Goal: Task Accomplishment & Management: Manage account settings

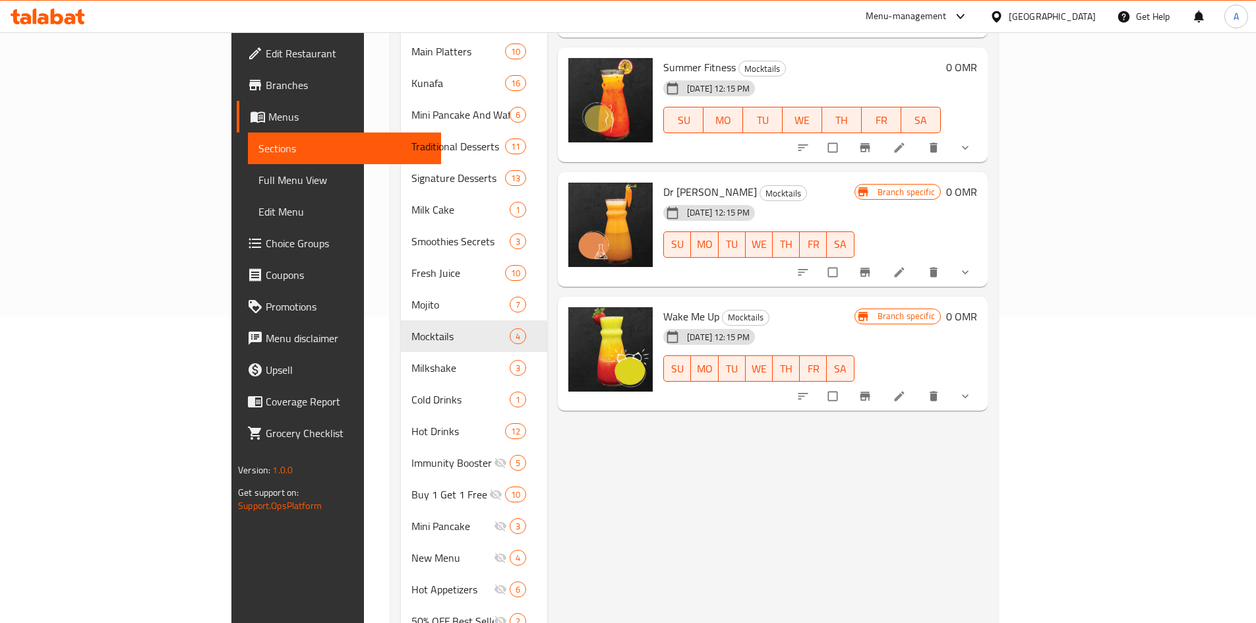
scroll to position [330, 0]
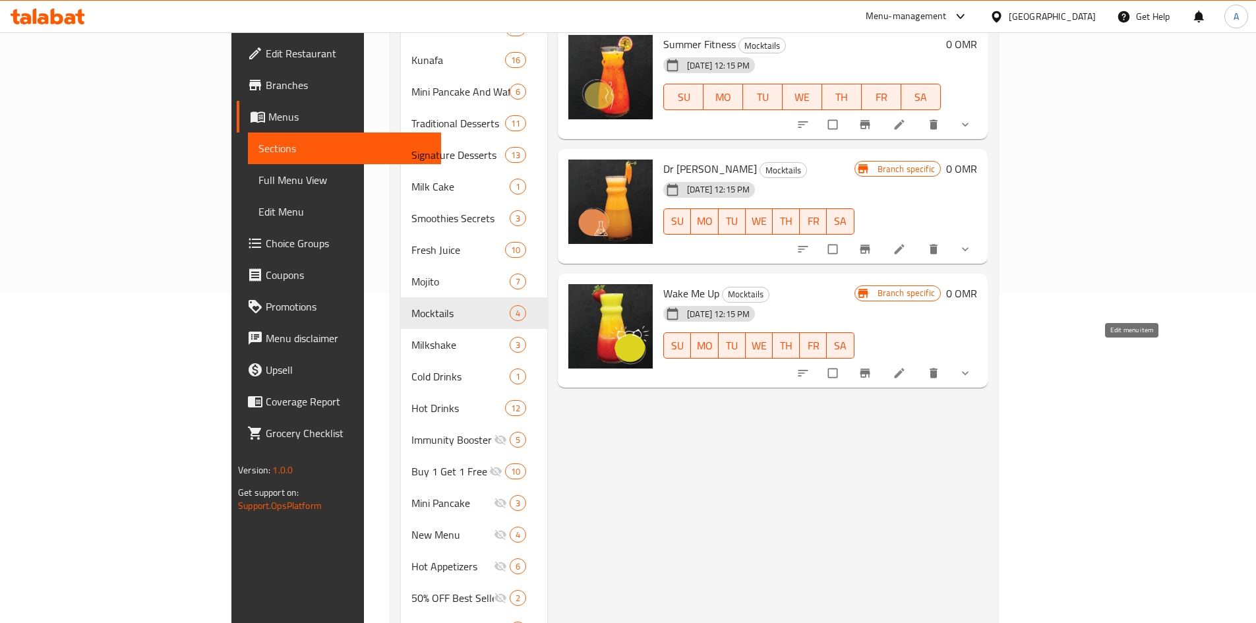
click at [906, 367] on icon at bounding box center [899, 373] width 13 height 13
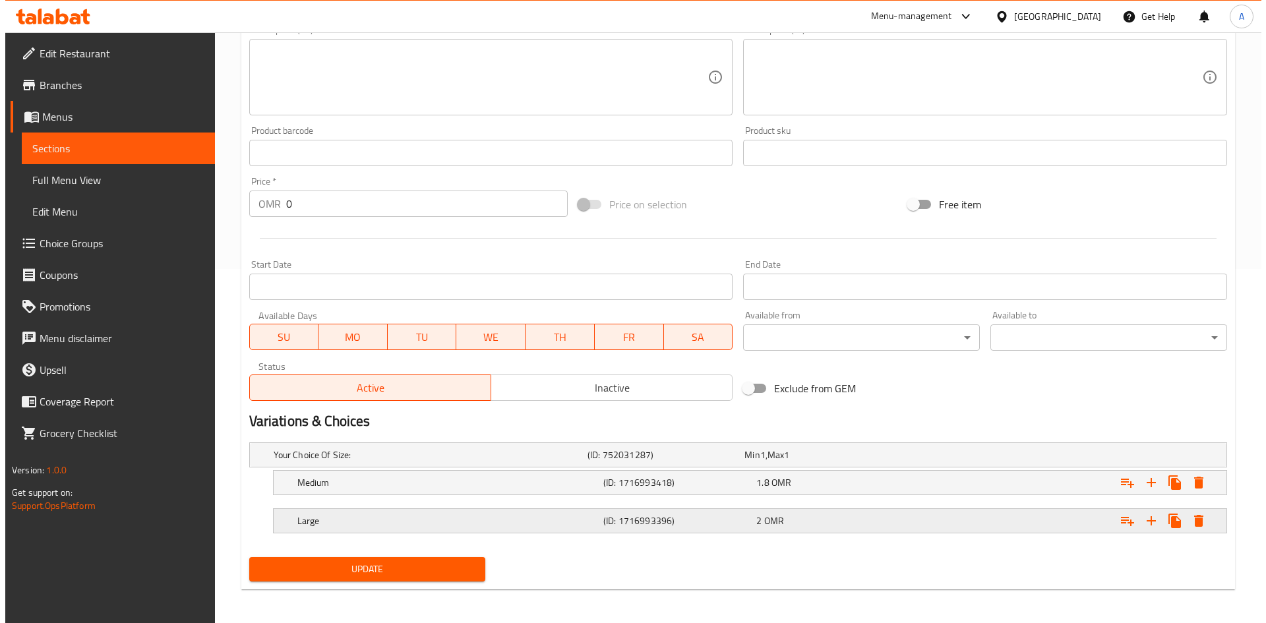
scroll to position [357, 0]
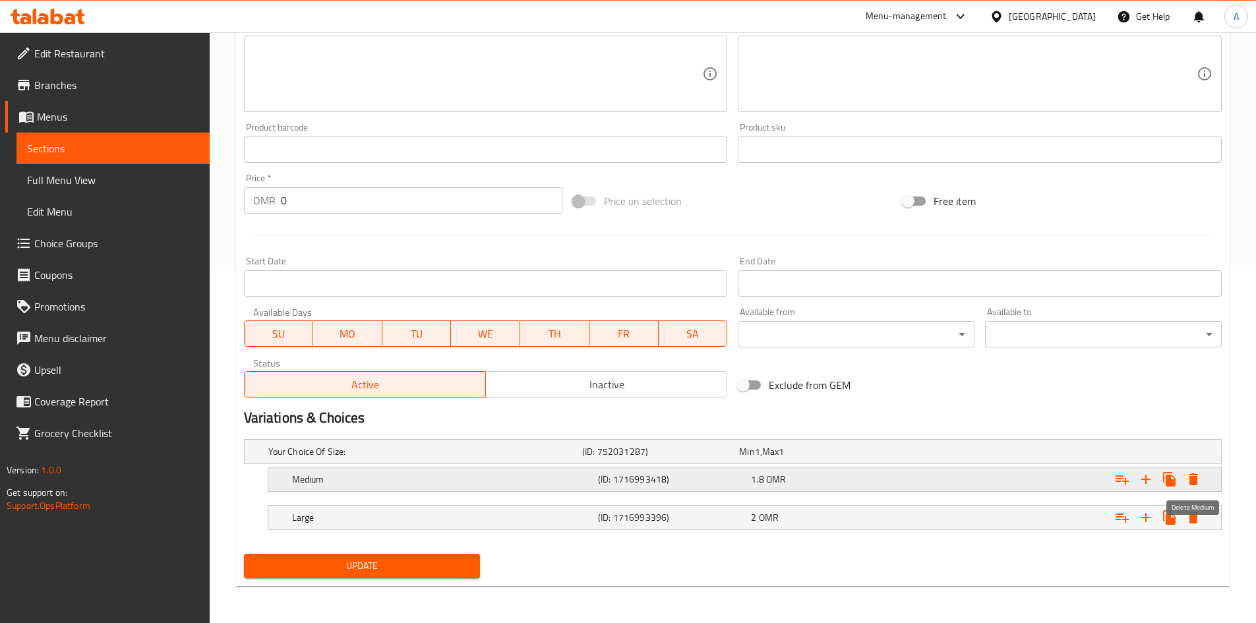
click at [1198, 479] on icon "Expand" at bounding box center [1193, 480] width 9 height 12
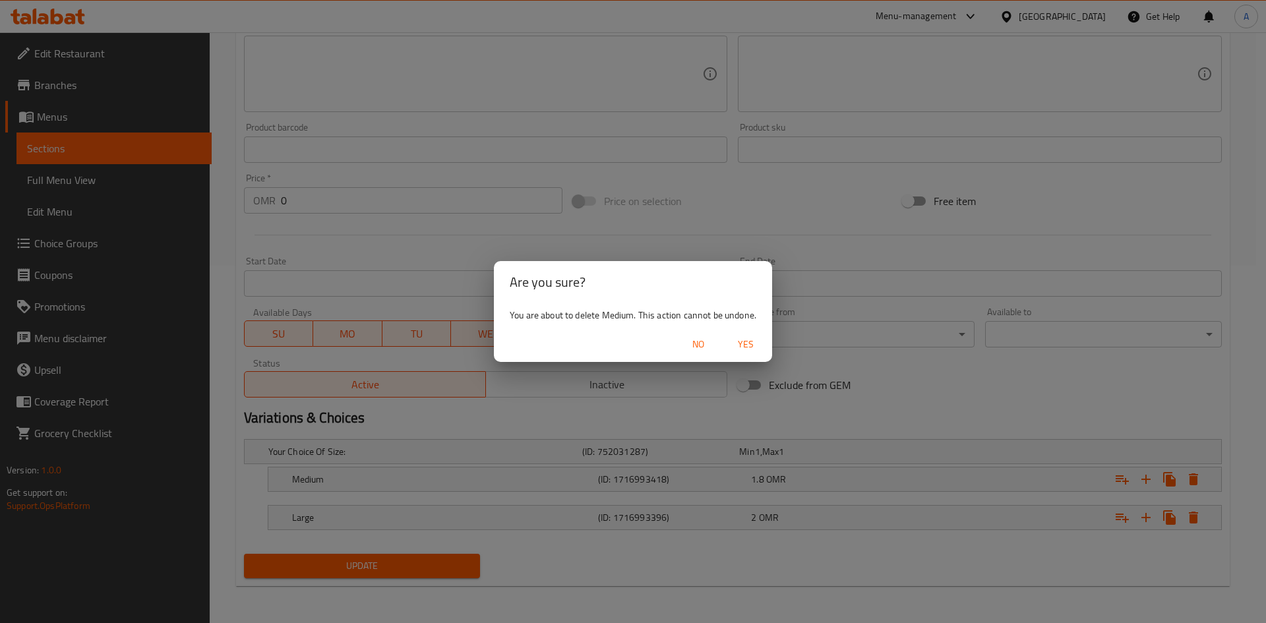
click at [751, 336] on span "Yes" at bounding box center [746, 344] width 32 height 16
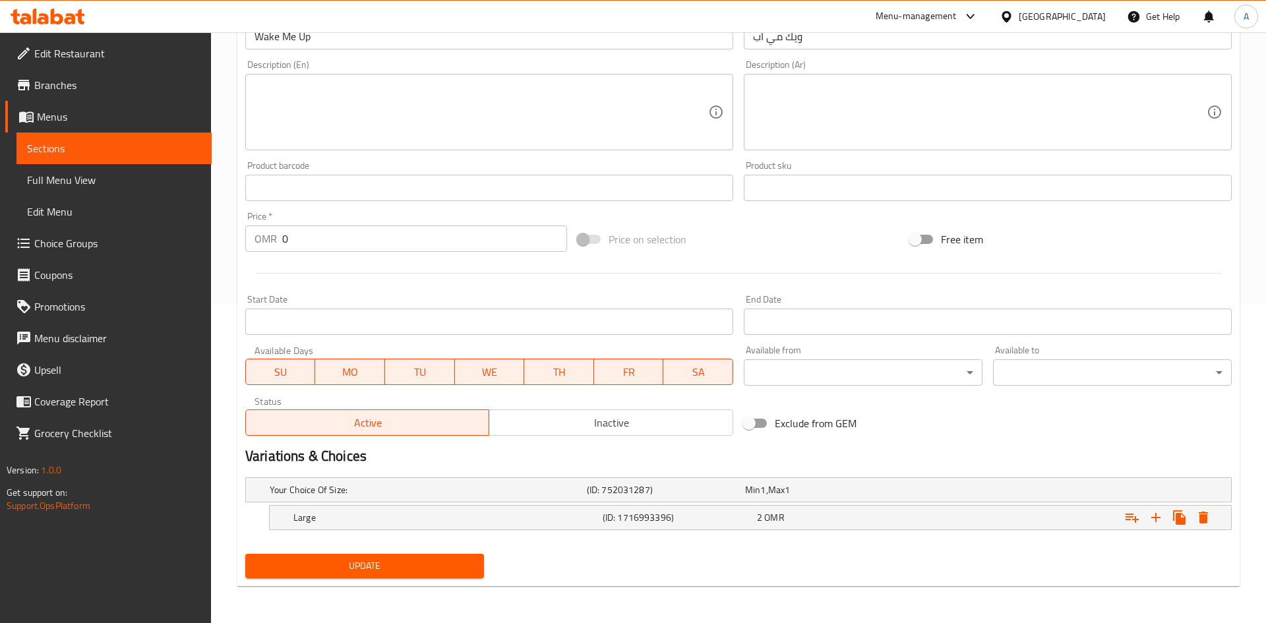
scroll to position [319, 0]
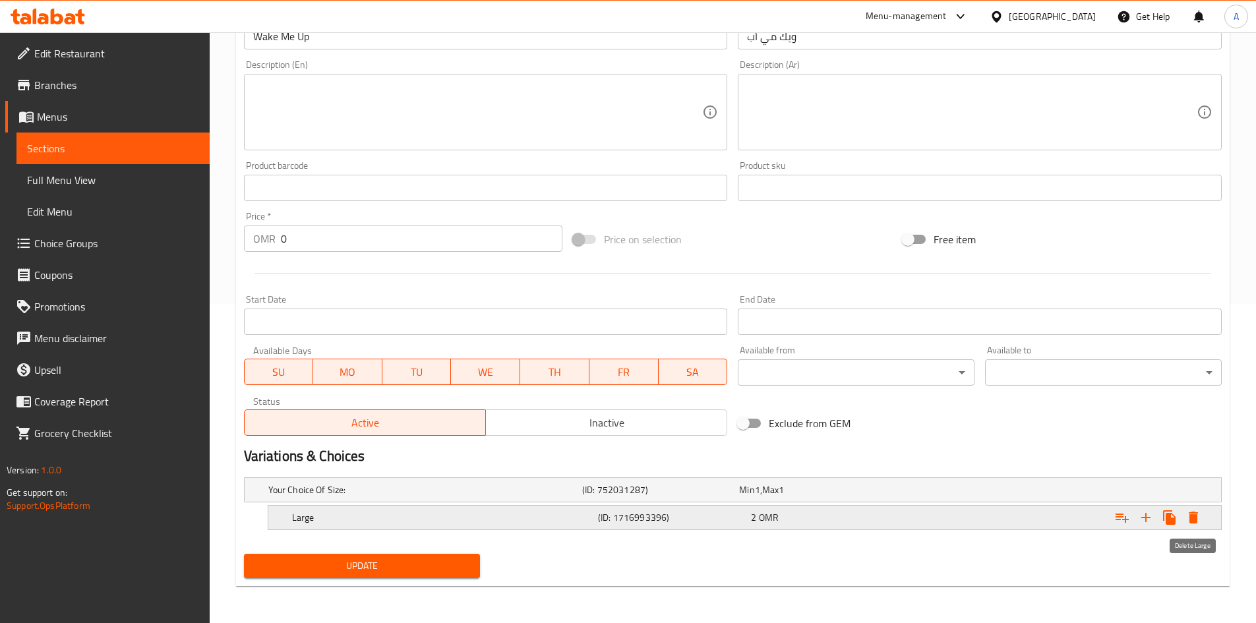
click at [1198, 522] on icon "Expand" at bounding box center [1194, 518] width 16 height 16
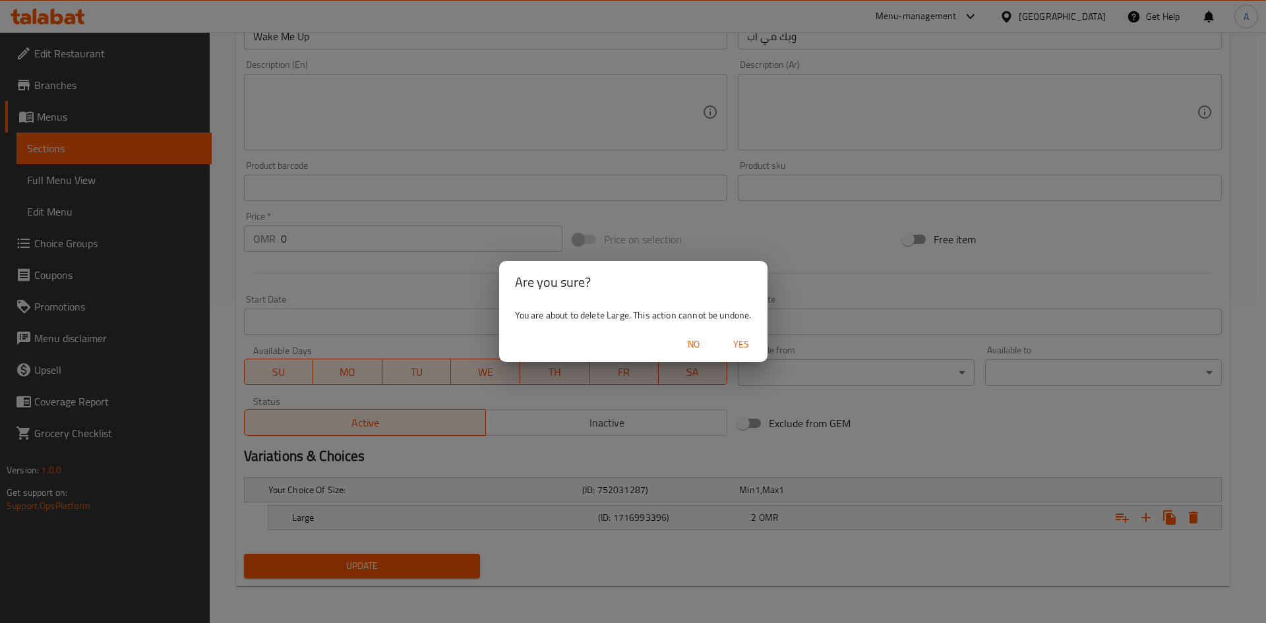
click at [740, 341] on span "Yes" at bounding box center [742, 344] width 32 height 16
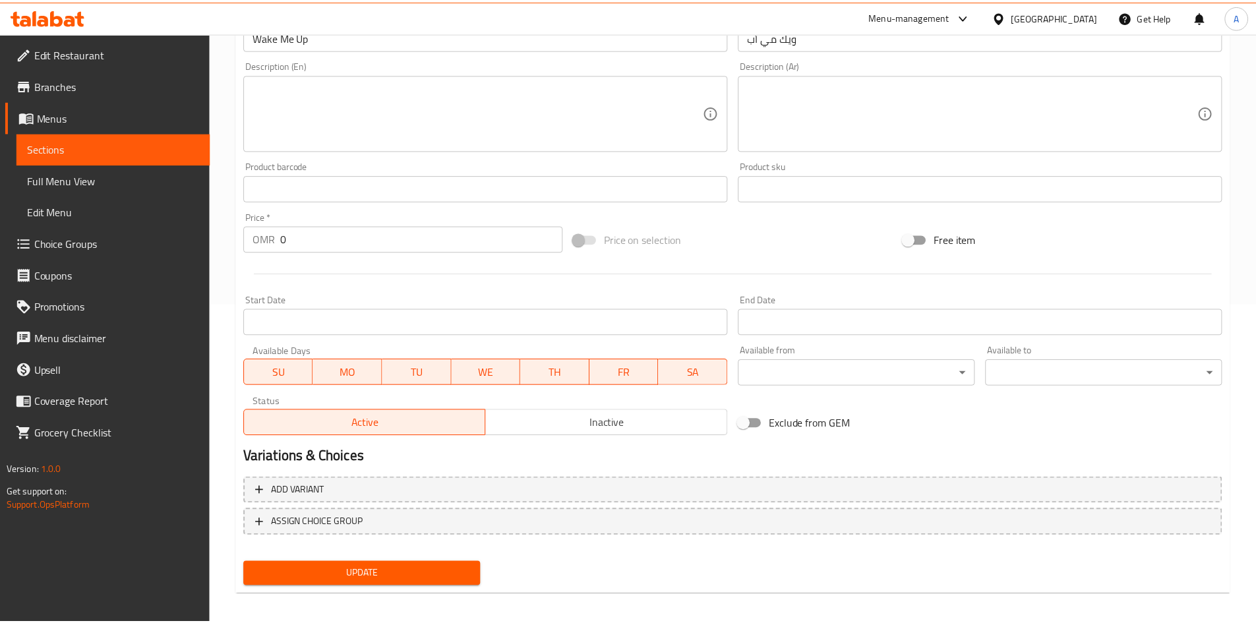
scroll to position [315, 0]
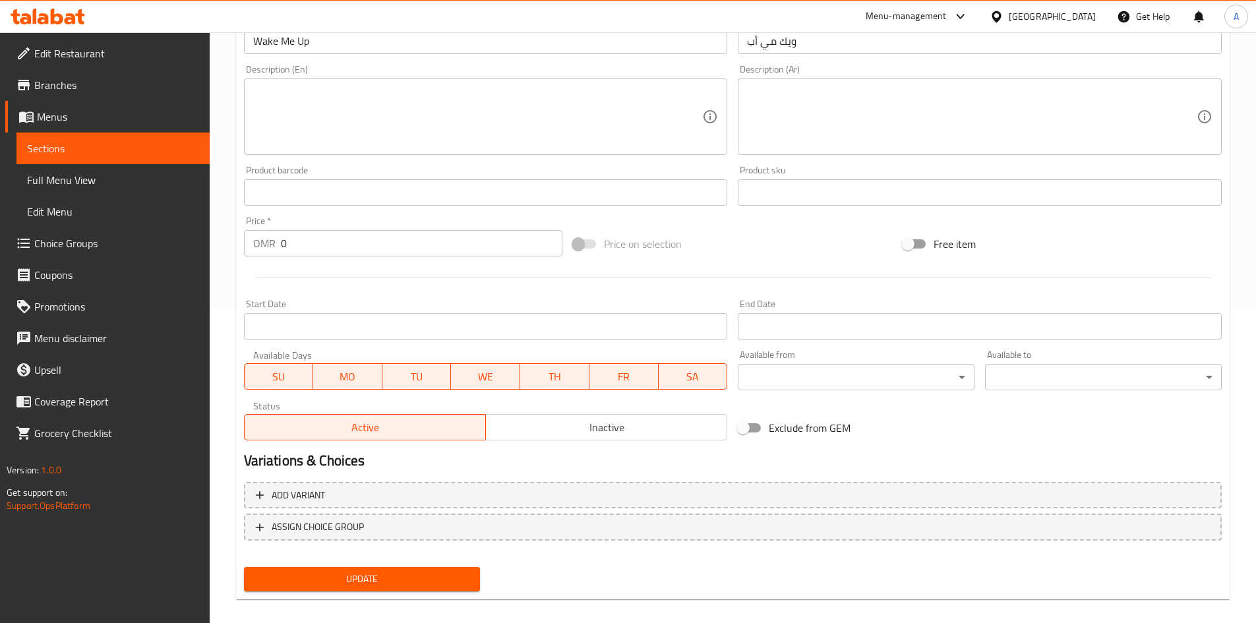
click at [393, 580] on span "Update" at bounding box center [363, 579] width 216 height 16
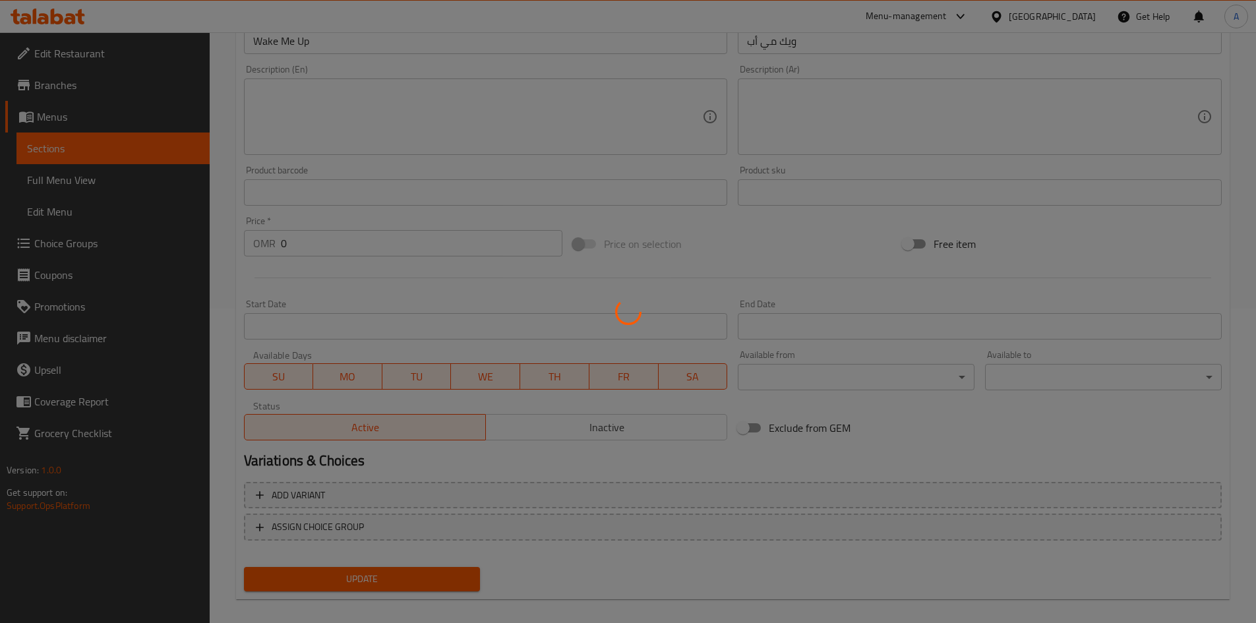
scroll to position [0, 0]
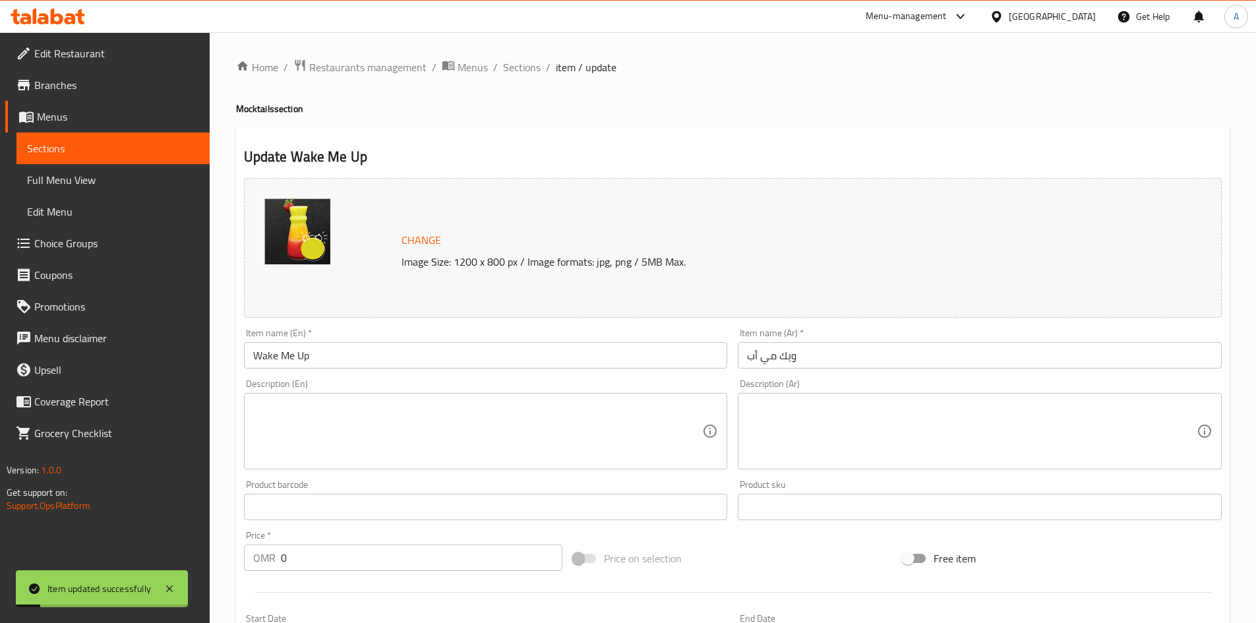
click at [561, 71] on span "item / update" at bounding box center [586, 67] width 61 height 16
click at [524, 69] on span "Sections" at bounding box center [522, 67] width 38 height 16
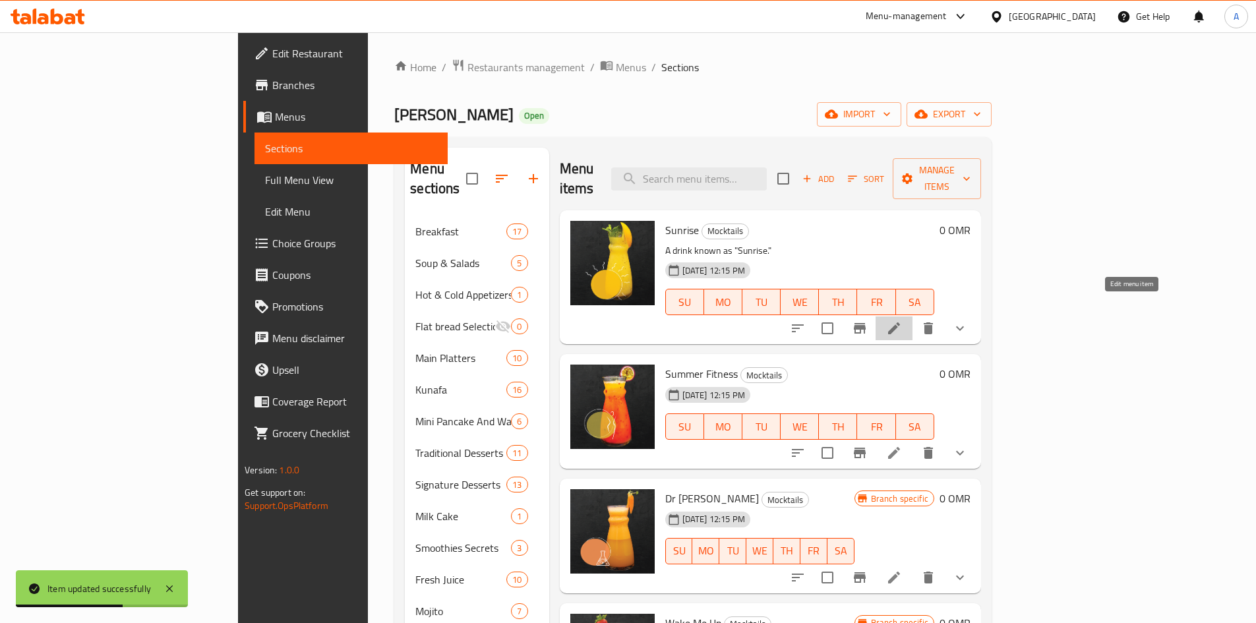
click at [902, 321] on icon at bounding box center [894, 329] width 16 height 16
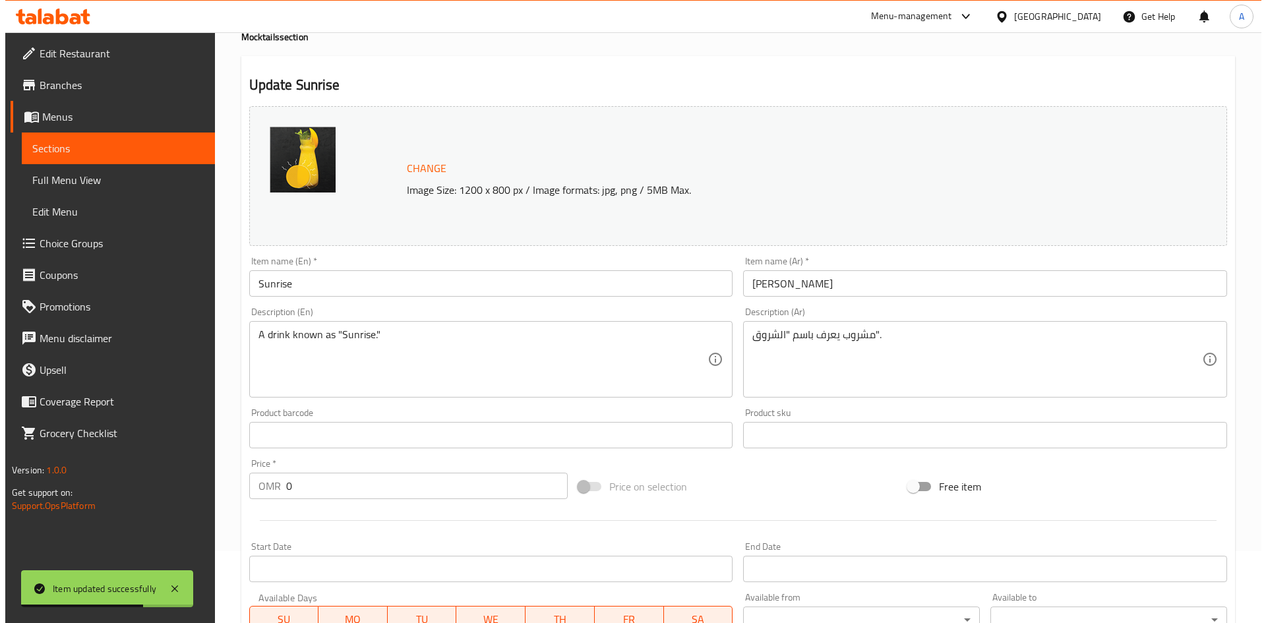
scroll to position [357, 0]
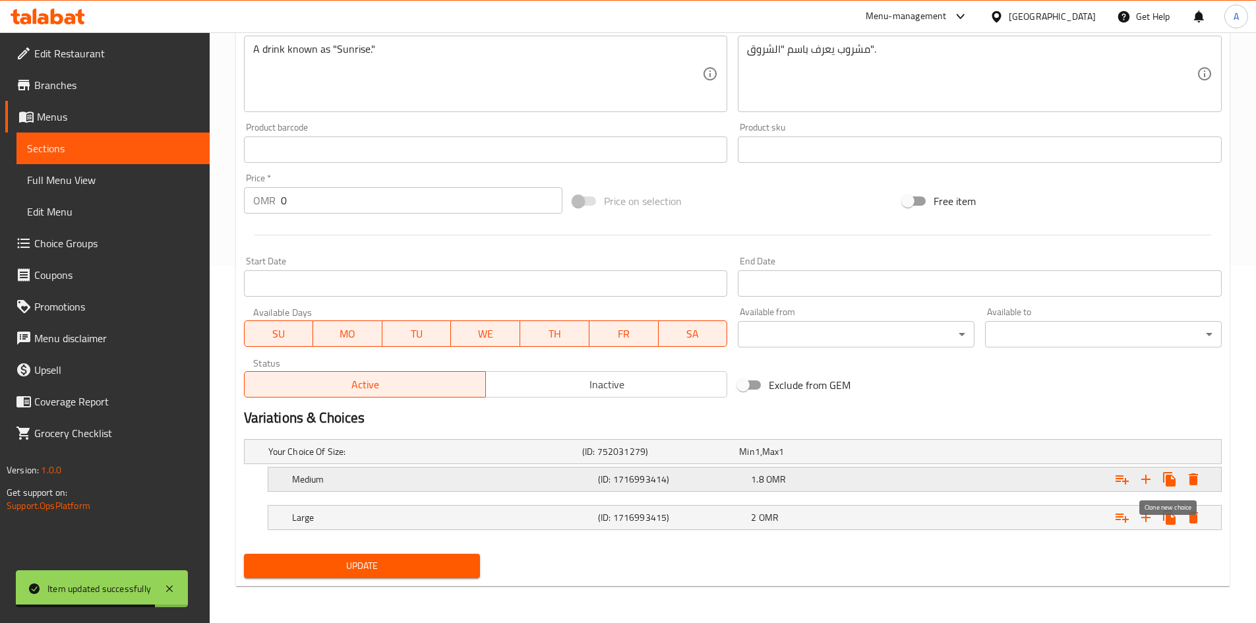
click at [1194, 479] on icon "Expand" at bounding box center [1193, 480] width 9 height 12
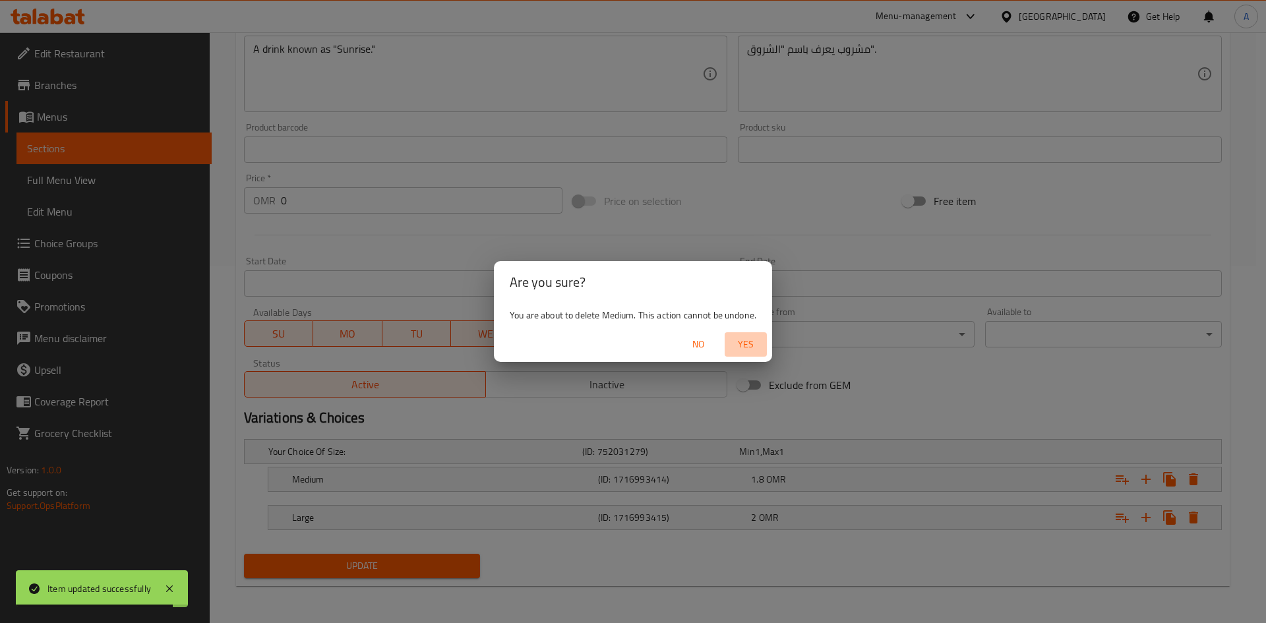
click at [742, 334] on button "Yes" at bounding box center [746, 344] width 42 height 24
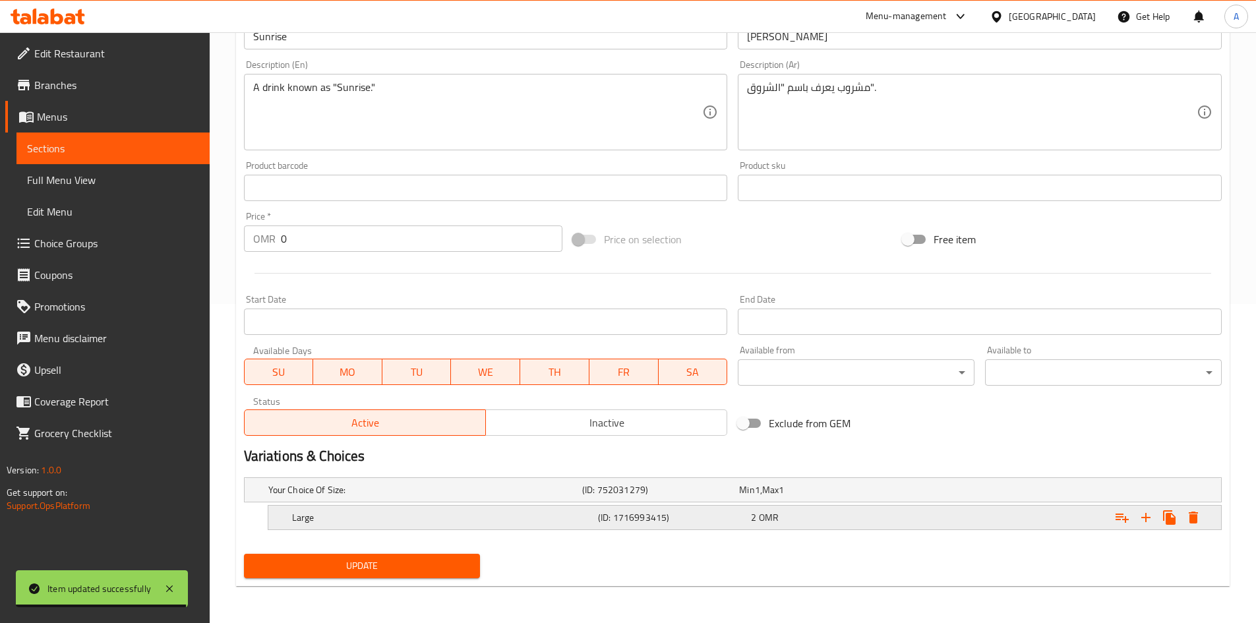
click at [1199, 519] on icon "Expand" at bounding box center [1194, 518] width 16 height 16
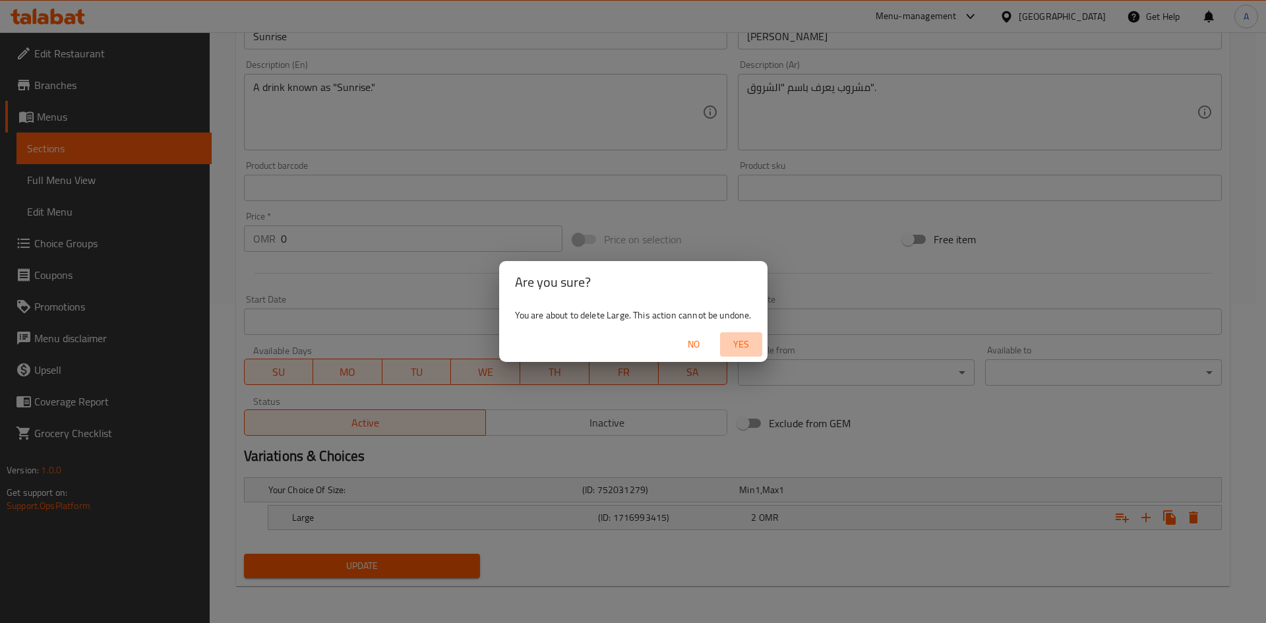
click at [757, 340] on span "Yes" at bounding box center [742, 344] width 32 height 16
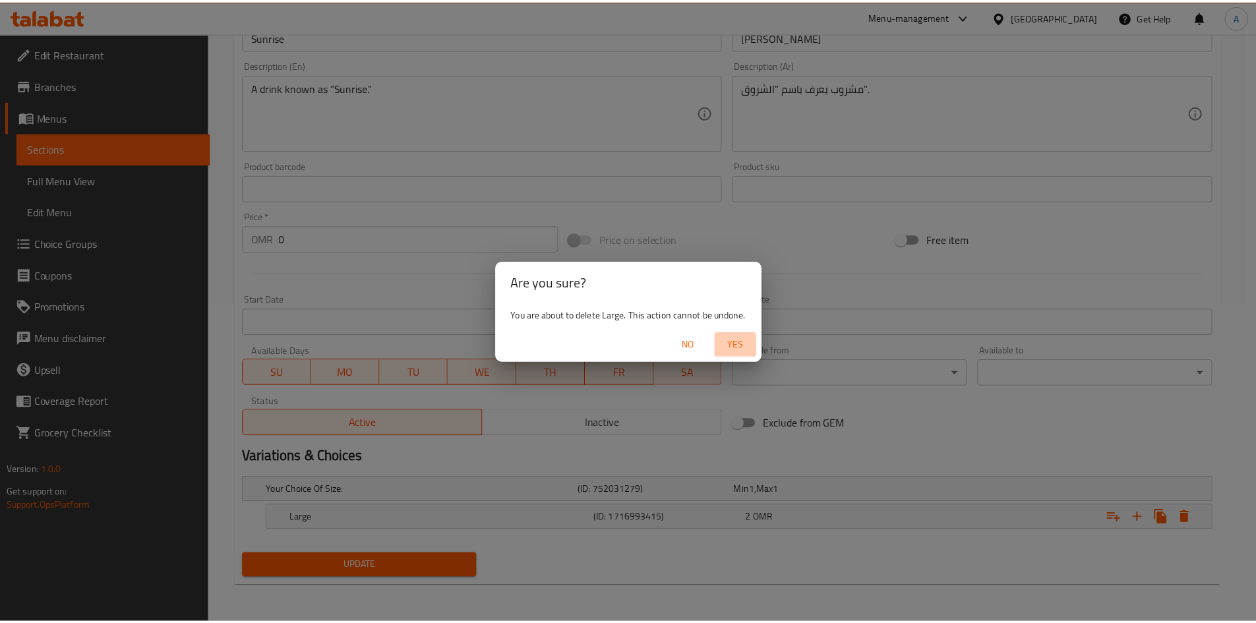
scroll to position [315, 0]
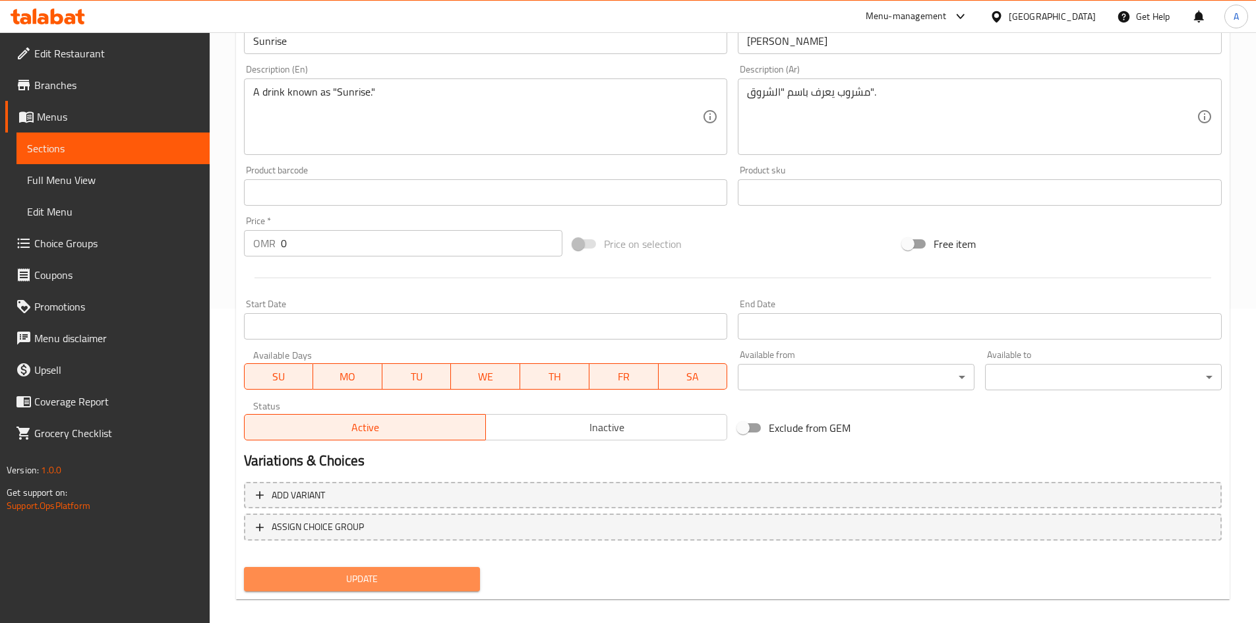
click at [445, 573] on span "Update" at bounding box center [363, 579] width 216 height 16
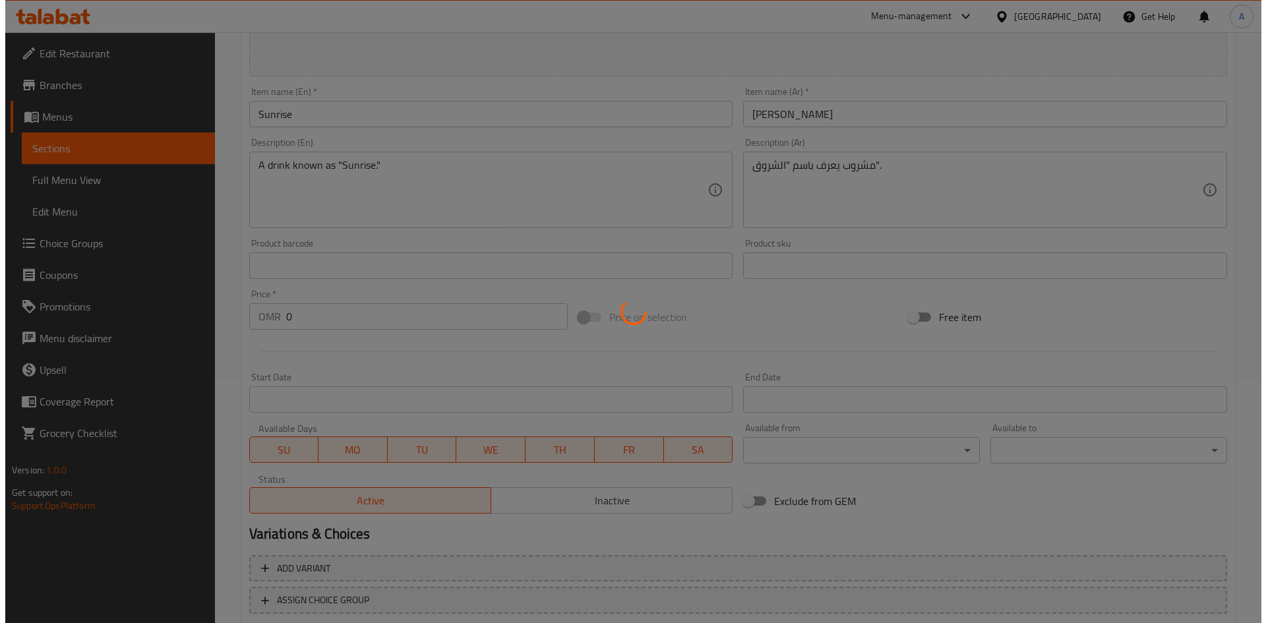
scroll to position [0, 0]
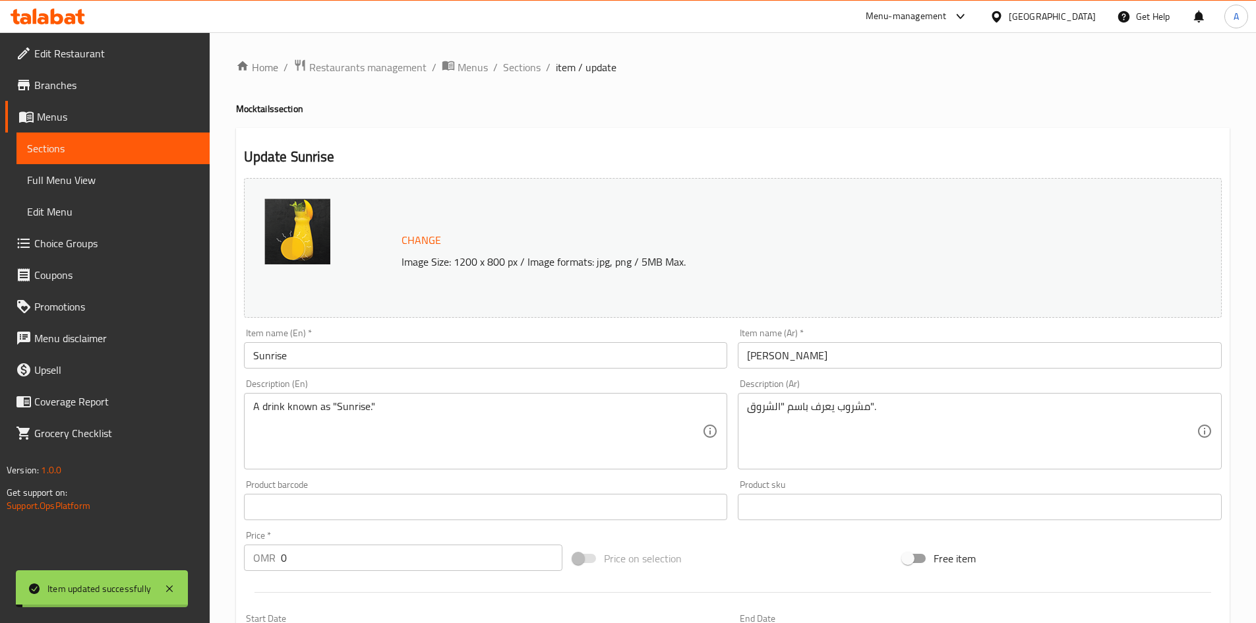
click at [528, 64] on span "Sections" at bounding box center [522, 67] width 38 height 16
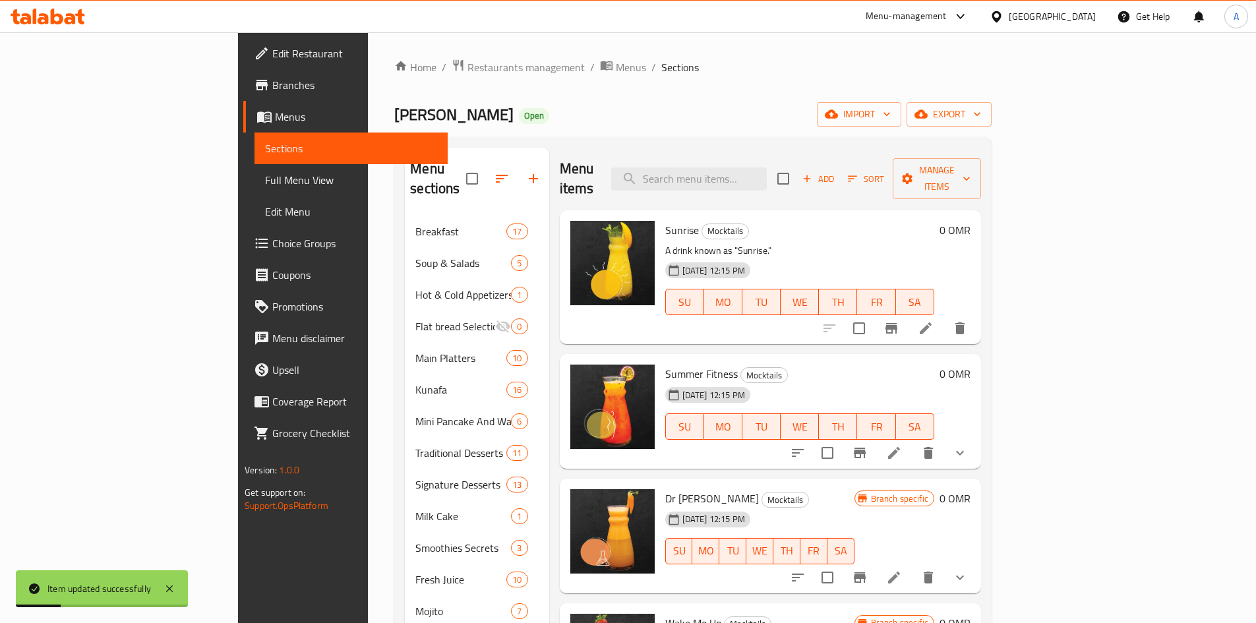
click at [902, 445] on icon at bounding box center [894, 453] width 16 height 16
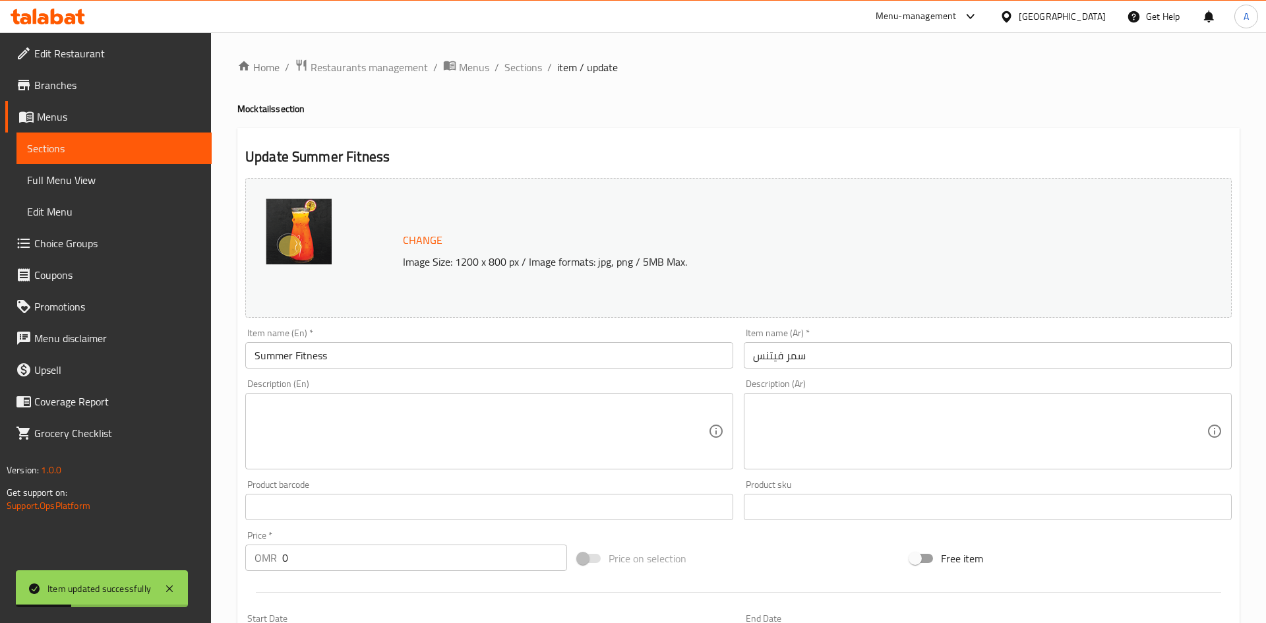
scroll to position [357, 0]
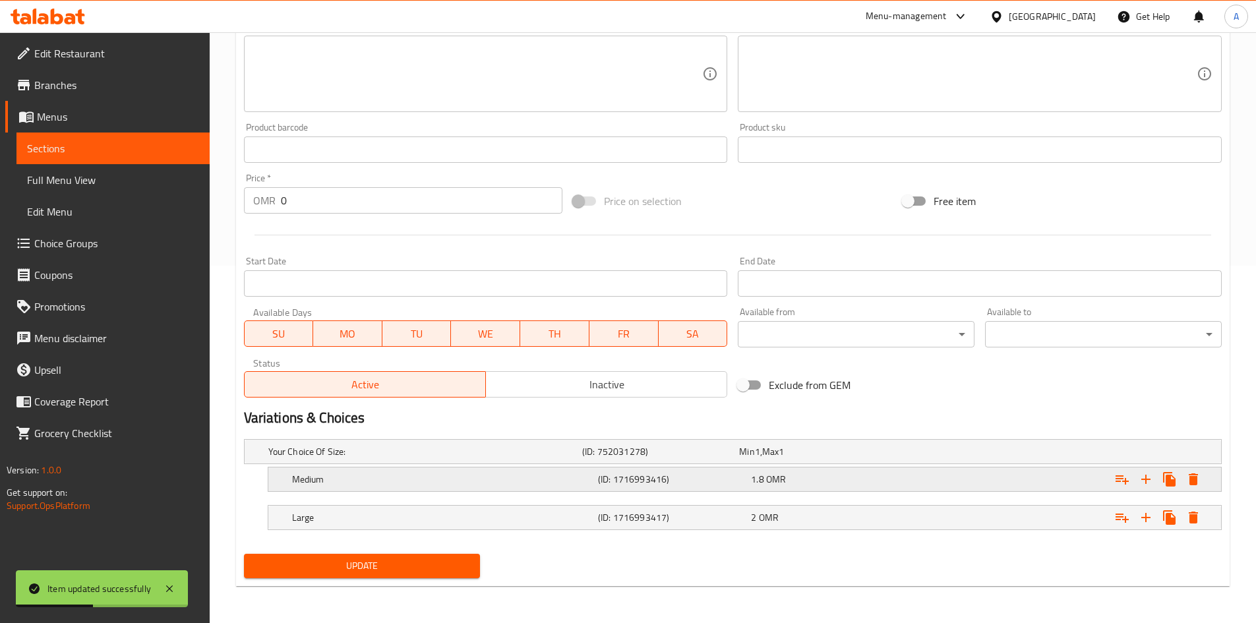
click at [1204, 484] on button "Expand" at bounding box center [1194, 480] width 24 height 24
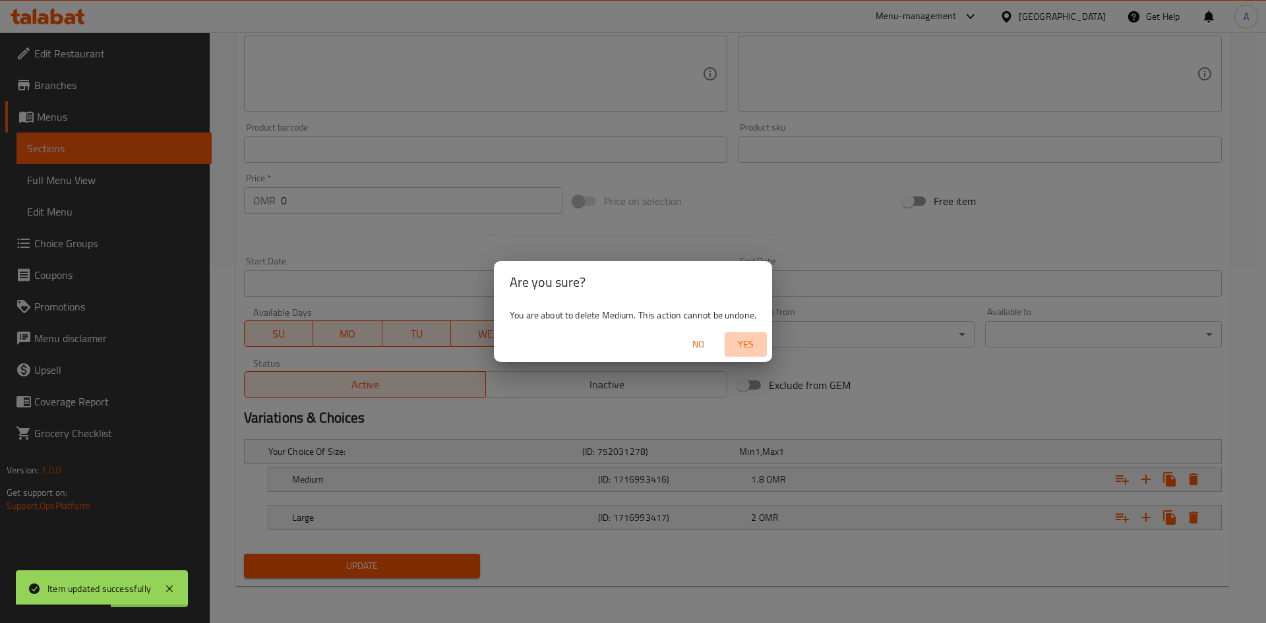
drag, startPoint x: 754, startPoint y: 340, endPoint x: 1113, endPoint y: 500, distance: 393.6
click at [761, 342] on span "Yes" at bounding box center [746, 344] width 32 height 16
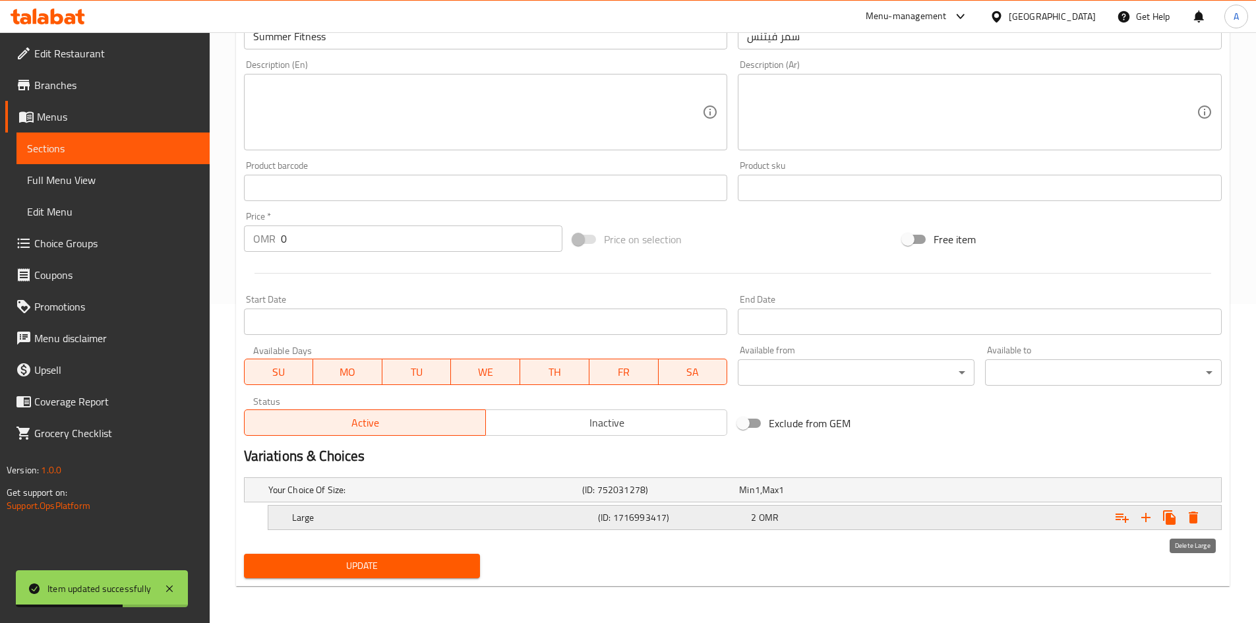
click at [1196, 518] on icon "Expand" at bounding box center [1193, 518] width 9 height 12
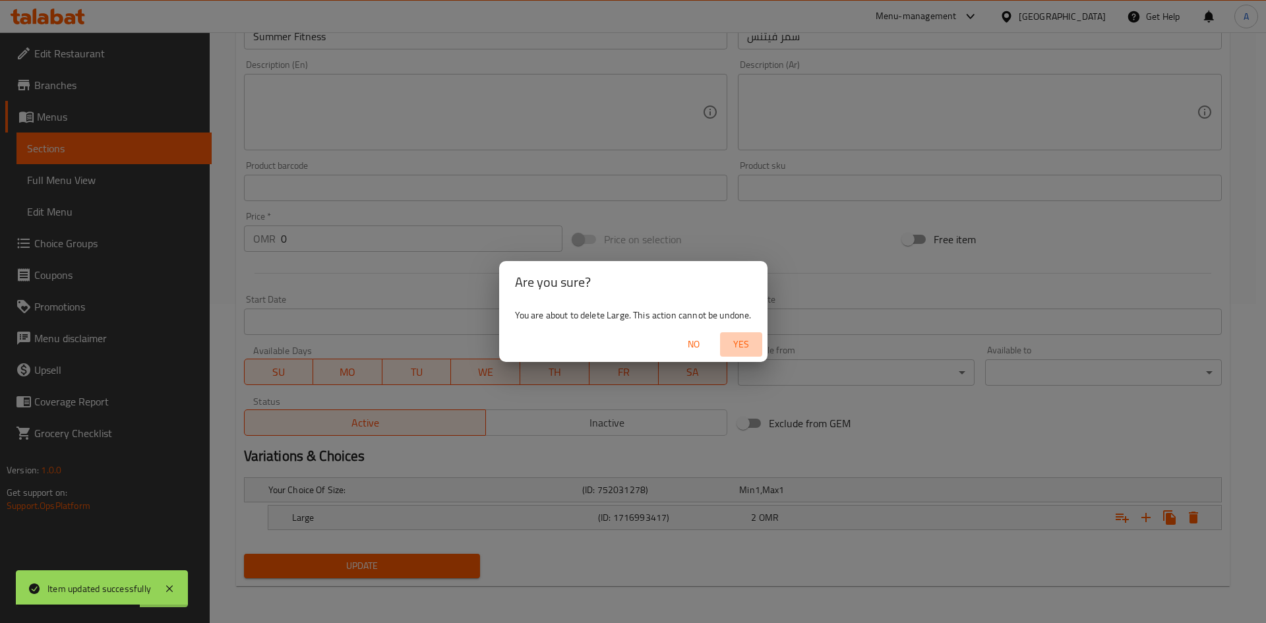
drag, startPoint x: 755, startPoint y: 341, endPoint x: 586, endPoint y: 465, distance: 210.0
click at [755, 341] on span "Yes" at bounding box center [742, 344] width 32 height 16
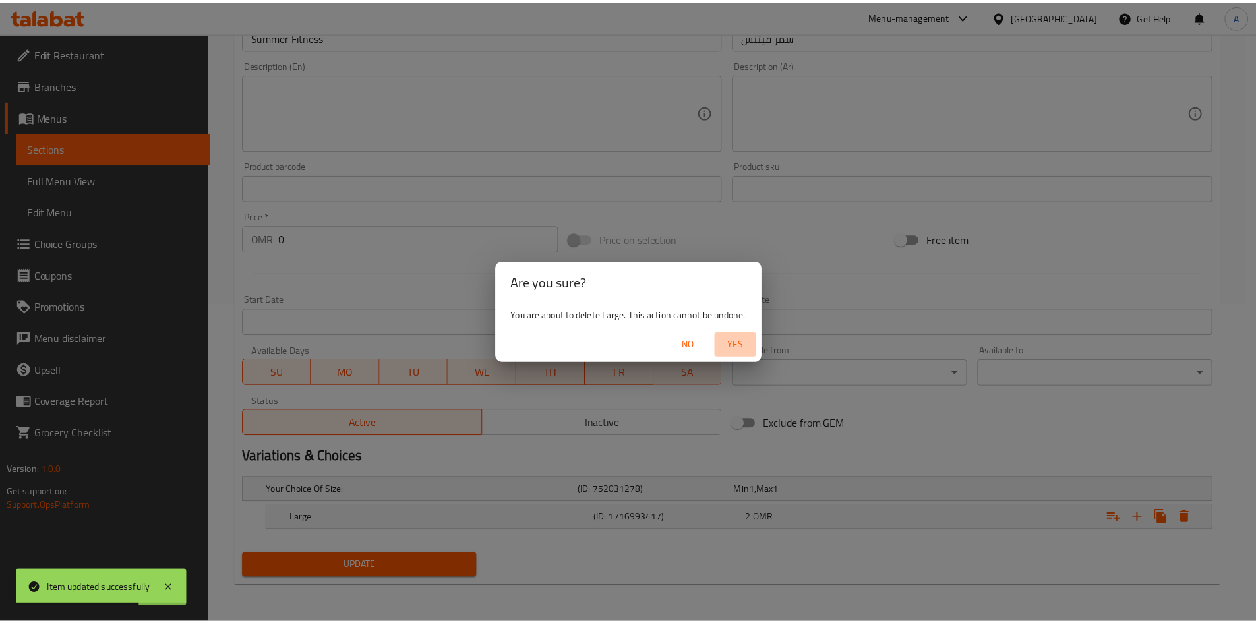
scroll to position [315, 0]
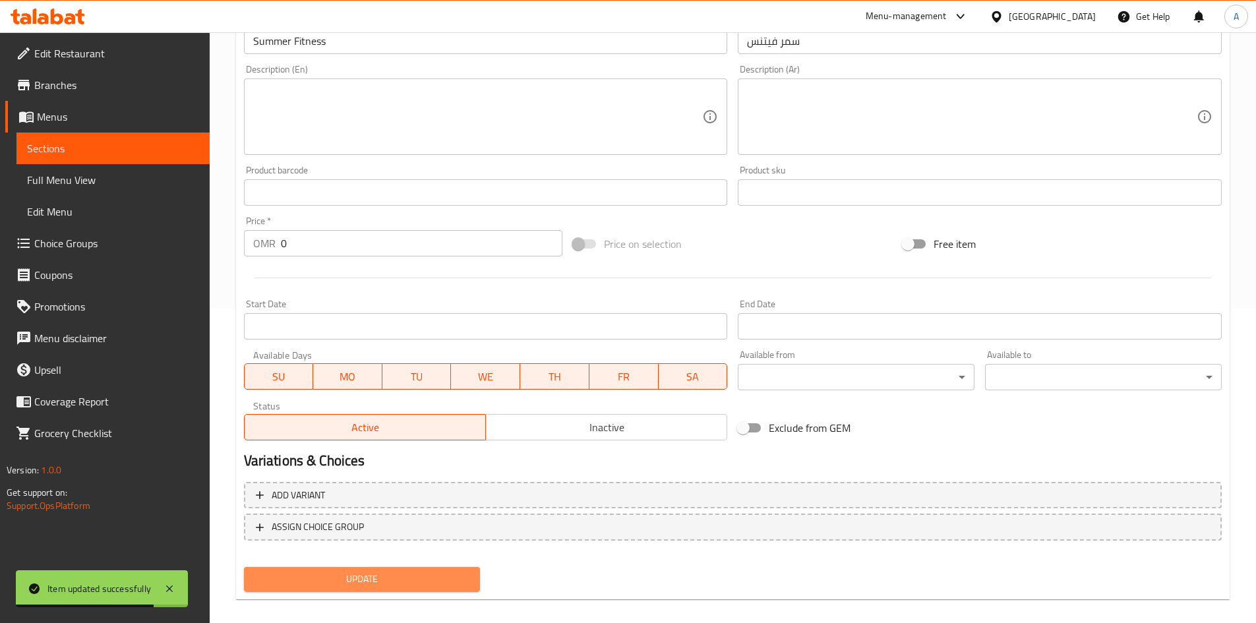
click at [421, 580] on span "Update" at bounding box center [363, 579] width 216 height 16
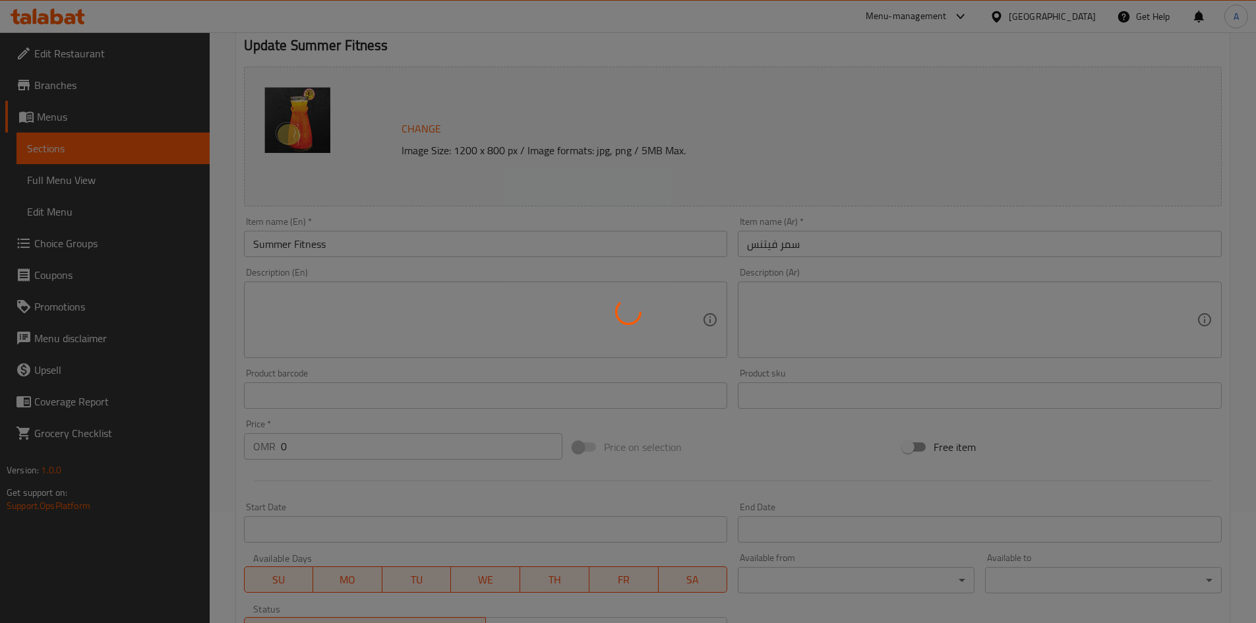
scroll to position [0, 0]
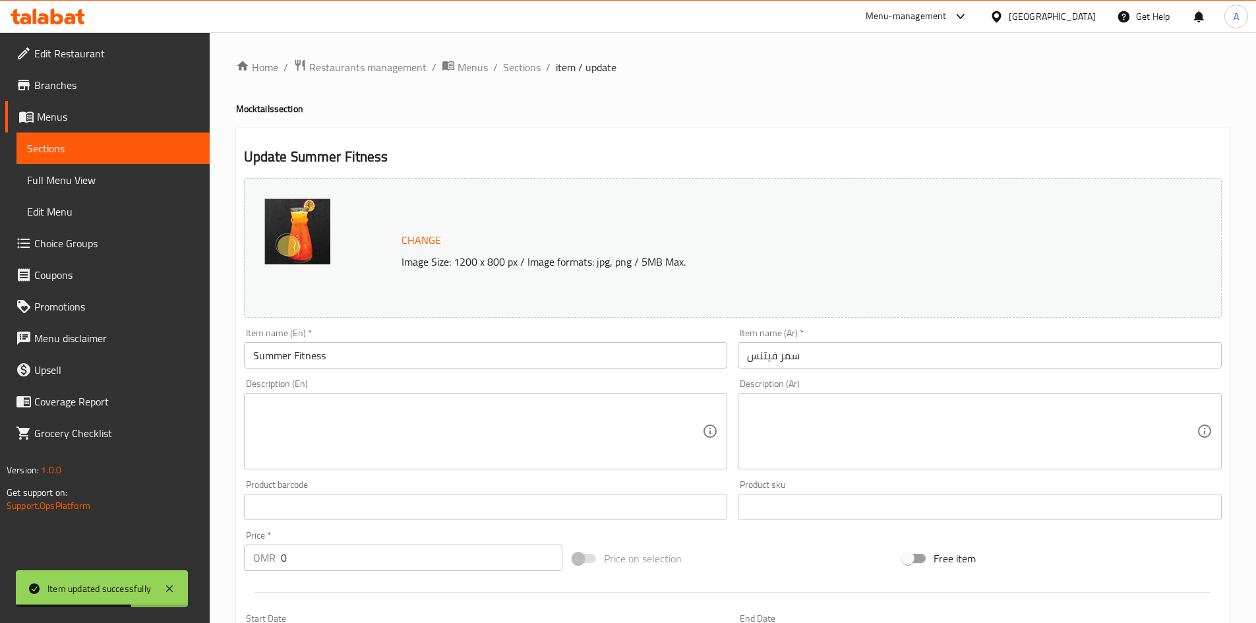
click at [533, 68] on span "Sections" at bounding box center [522, 67] width 38 height 16
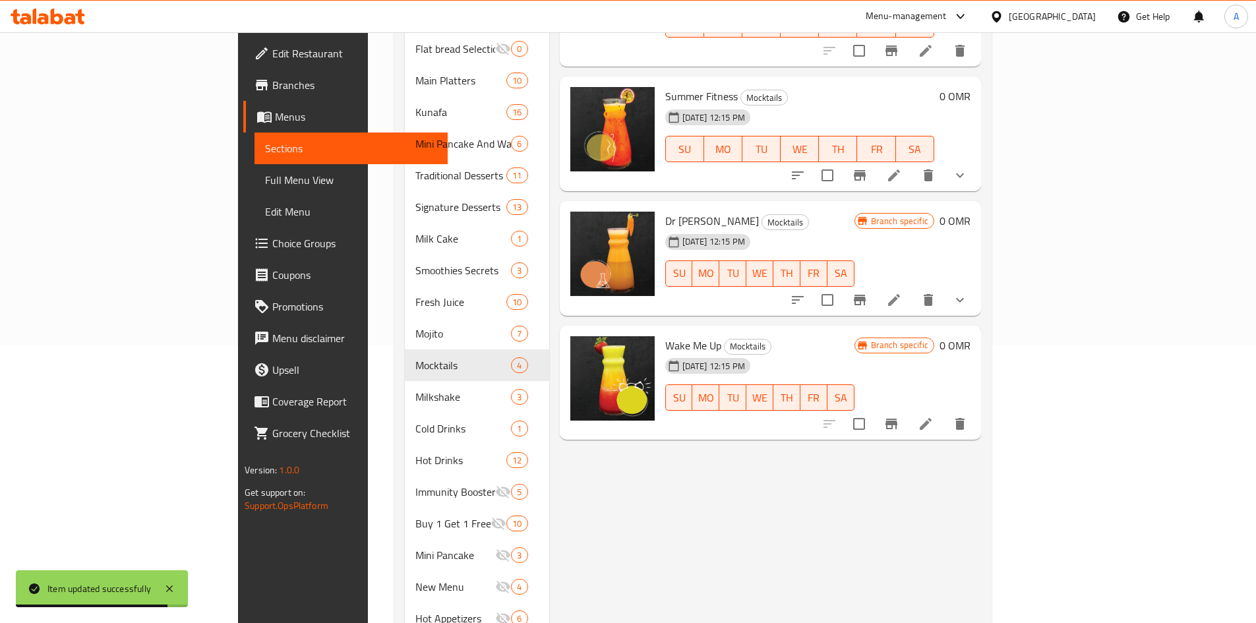
scroll to position [142, 0]
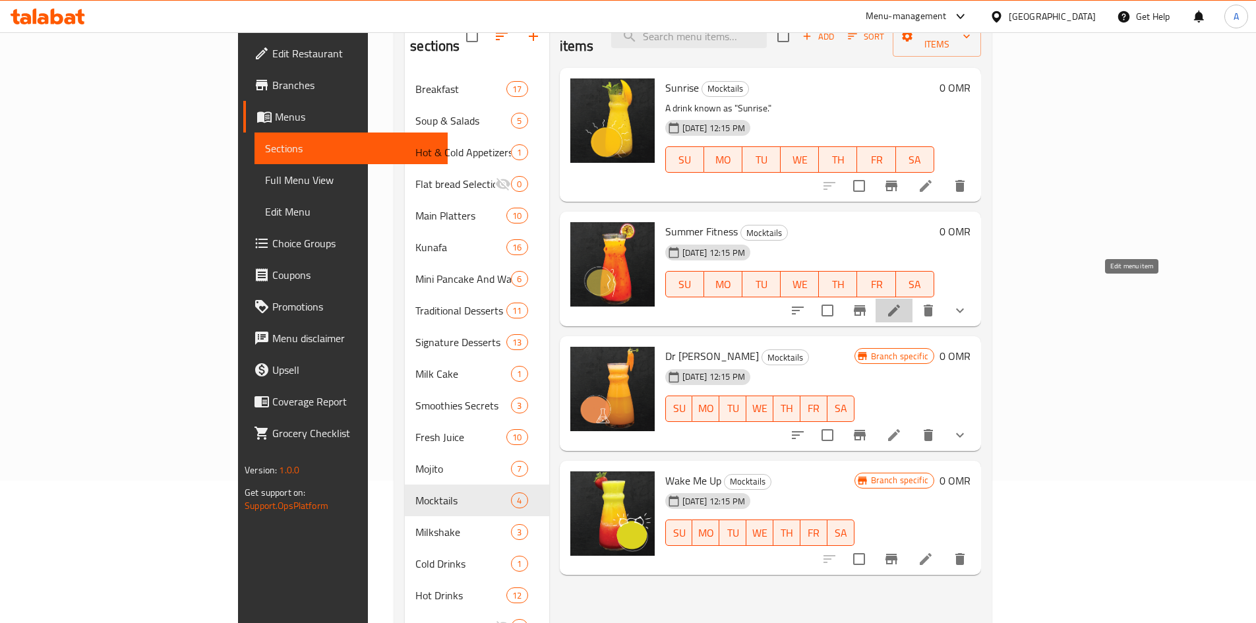
click at [900, 305] on icon at bounding box center [894, 311] width 12 height 12
